Goal: Task Accomplishment & Management: Use online tool/utility

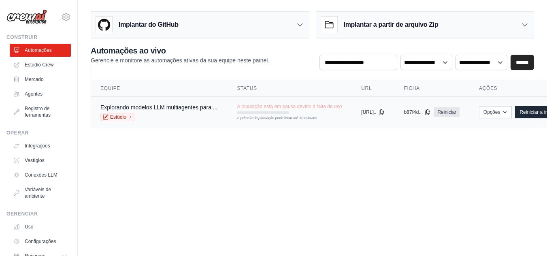
click at [302, 107] on font "A tripulação está em pausa devido à falta de uso" at bounding box center [289, 107] width 105 height 6
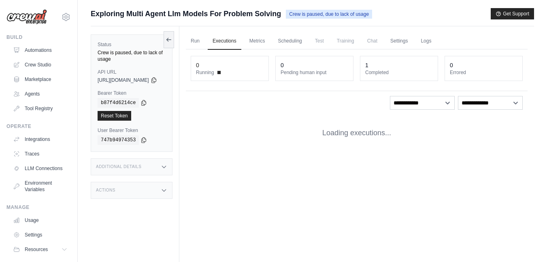
click at [44, 66] on link "Crew Studio" at bounding box center [40, 64] width 61 height 13
